Goal: Task Accomplishment & Management: Use online tool/utility

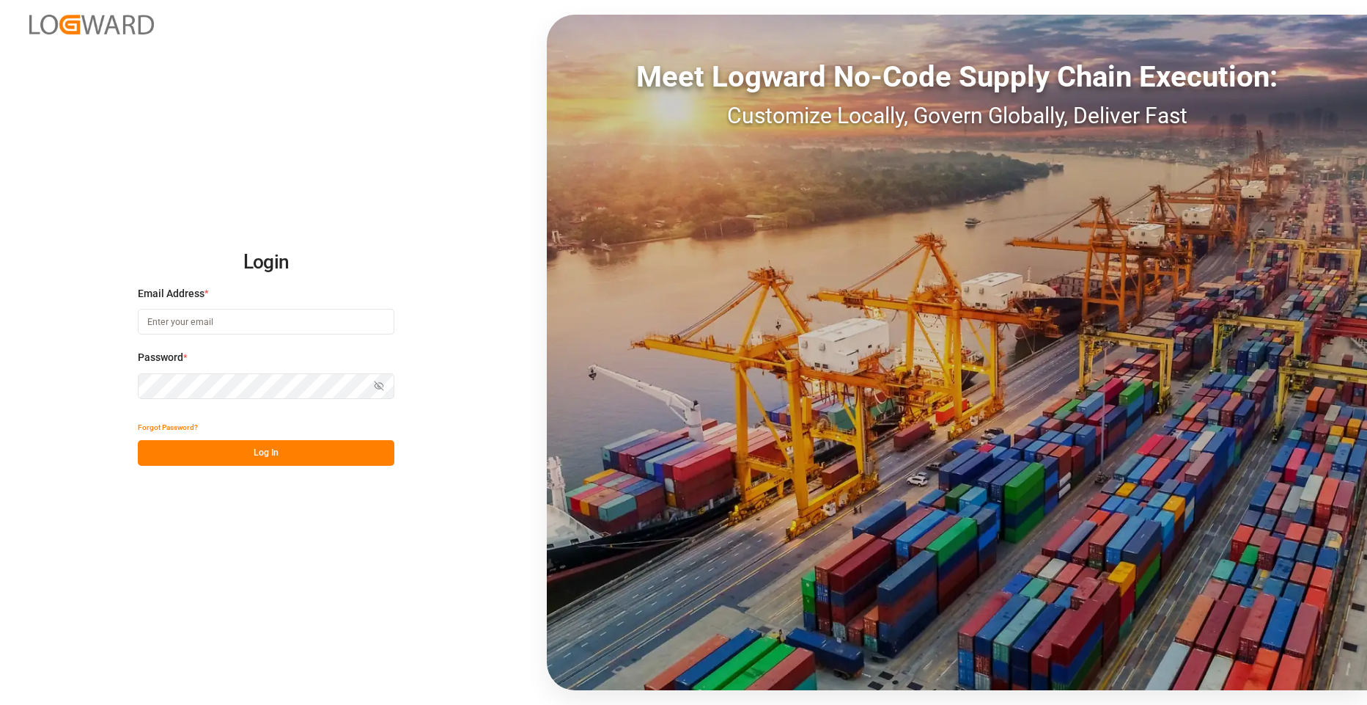
type input "[EMAIL_ADDRESS][DOMAIN_NAME]"
click at [298, 454] on button "Log In" at bounding box center [266, 453] width 257 height 26
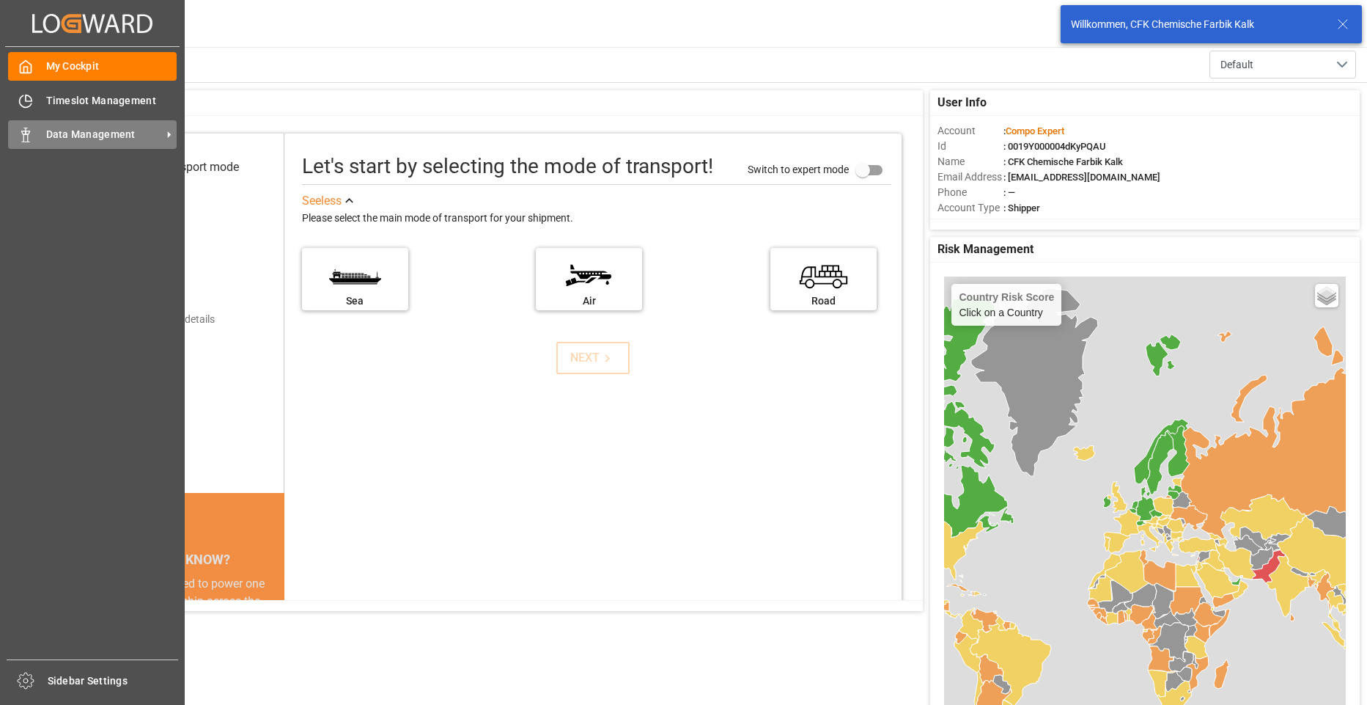
click at [40, 131] on div "Data Management Data Management" at bounding box center [92, 134] width 169 height 29
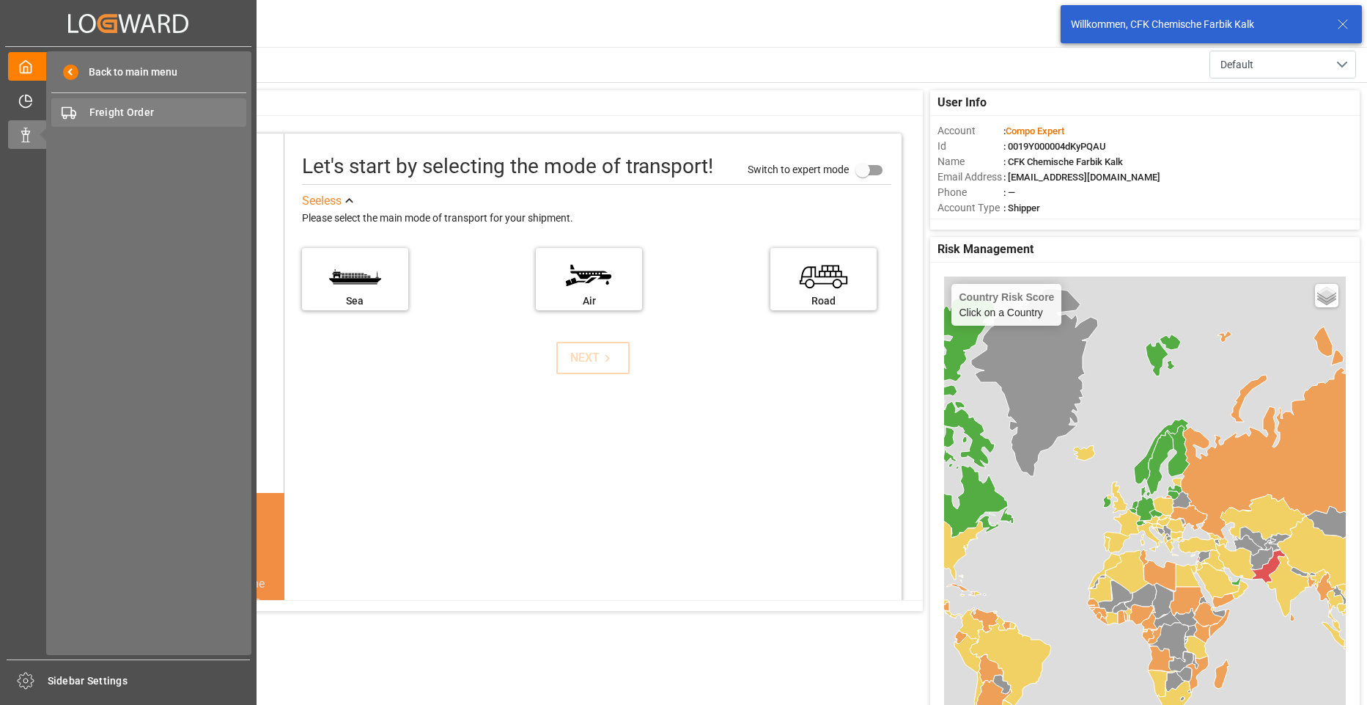
click at [122, 112] on span "Freight Order" at bounding box center [168, 112] width 158 height 15
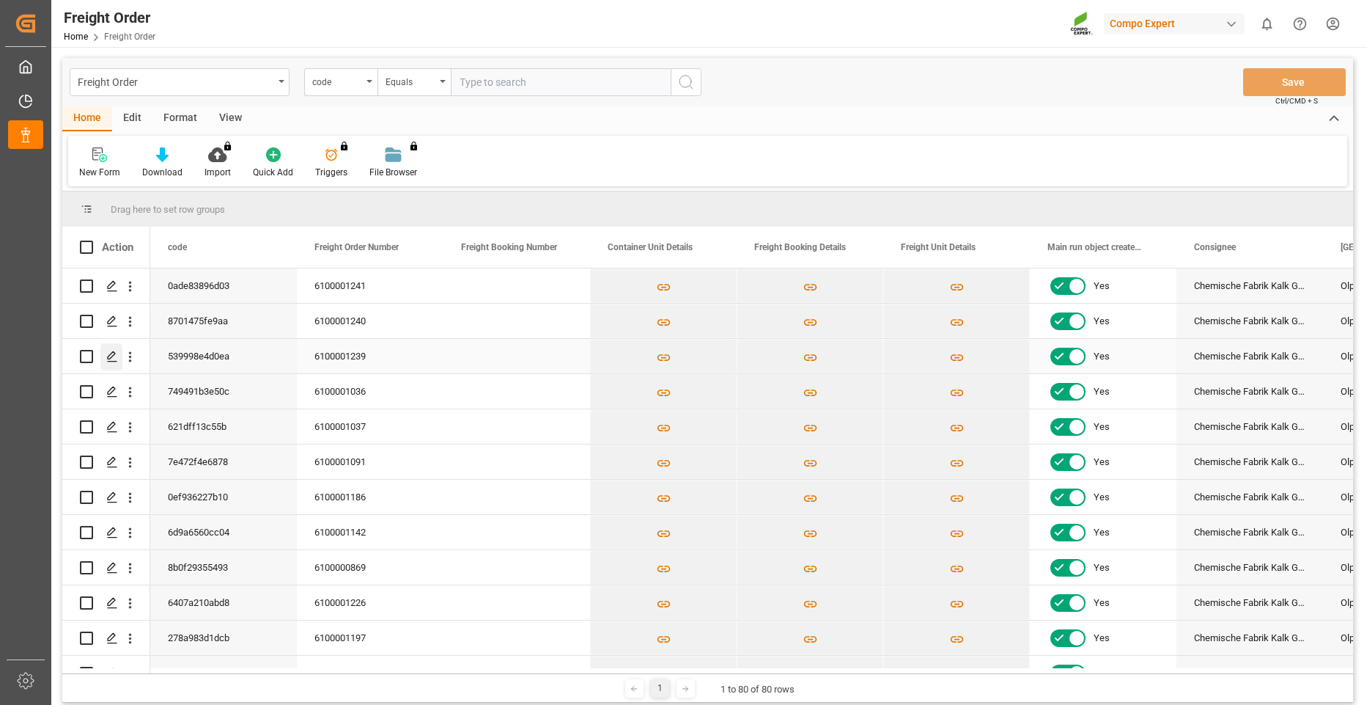
click at [112, 362] on icon "Press SPACE to select this row." at bounding box center [112, 356] width 12 height 12
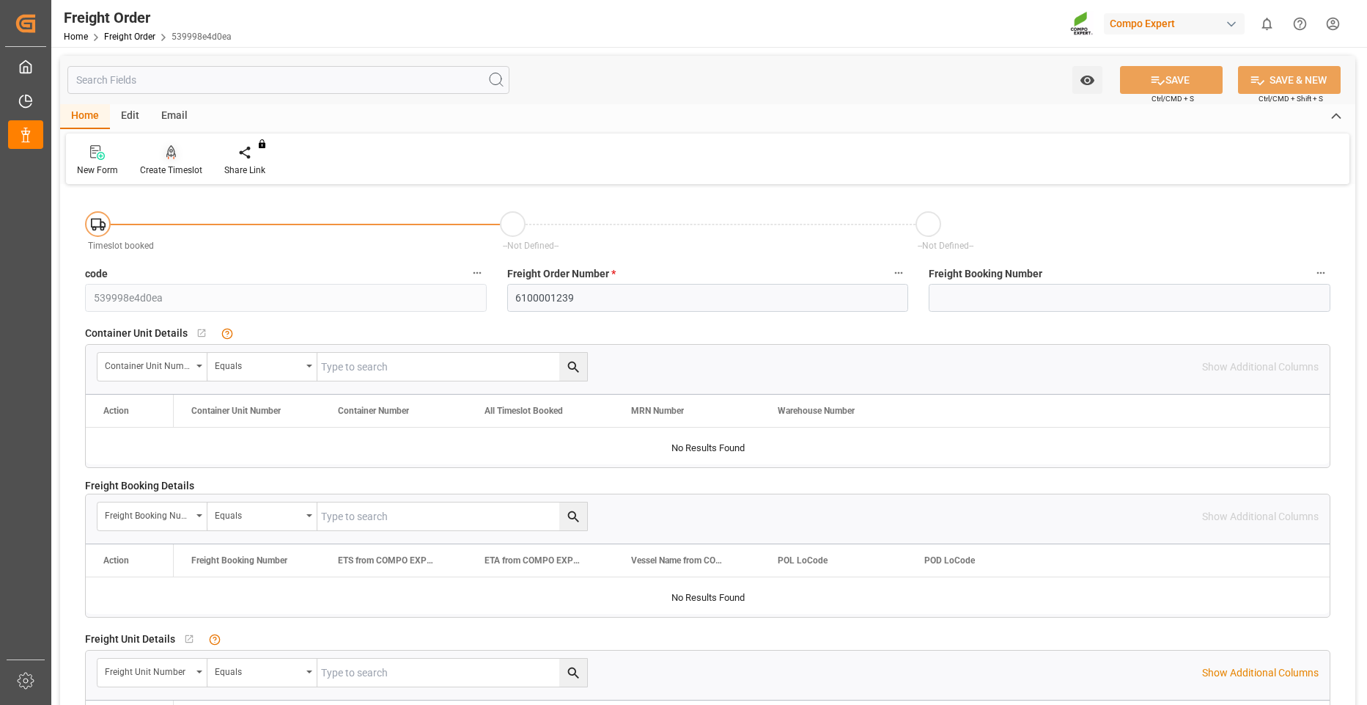
click at [172, 171] on div "Create Timeslot" at bounding box center [171, 170] width 62 height 13
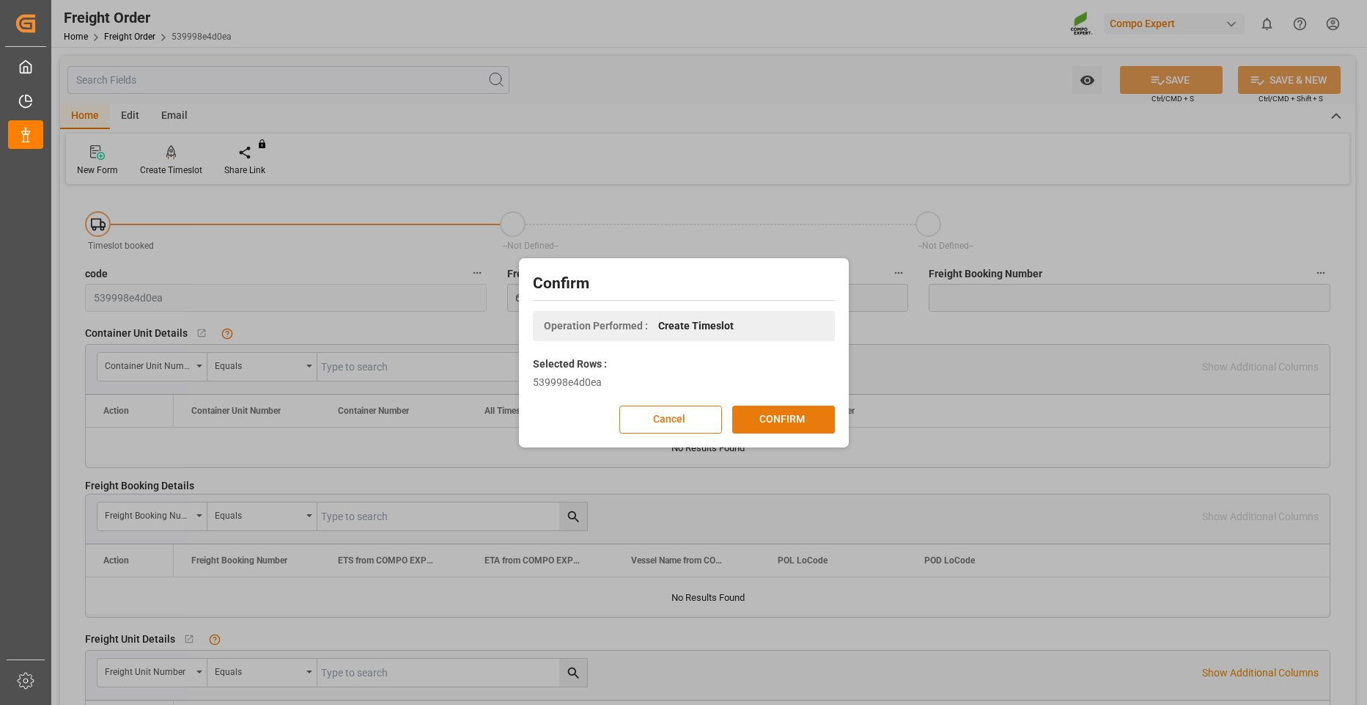
click at [779, 411] on button "CONFIRM" at bounding box center [784, 419] width 103 height 28
